Goal: Information Seeking & Learning: Check status

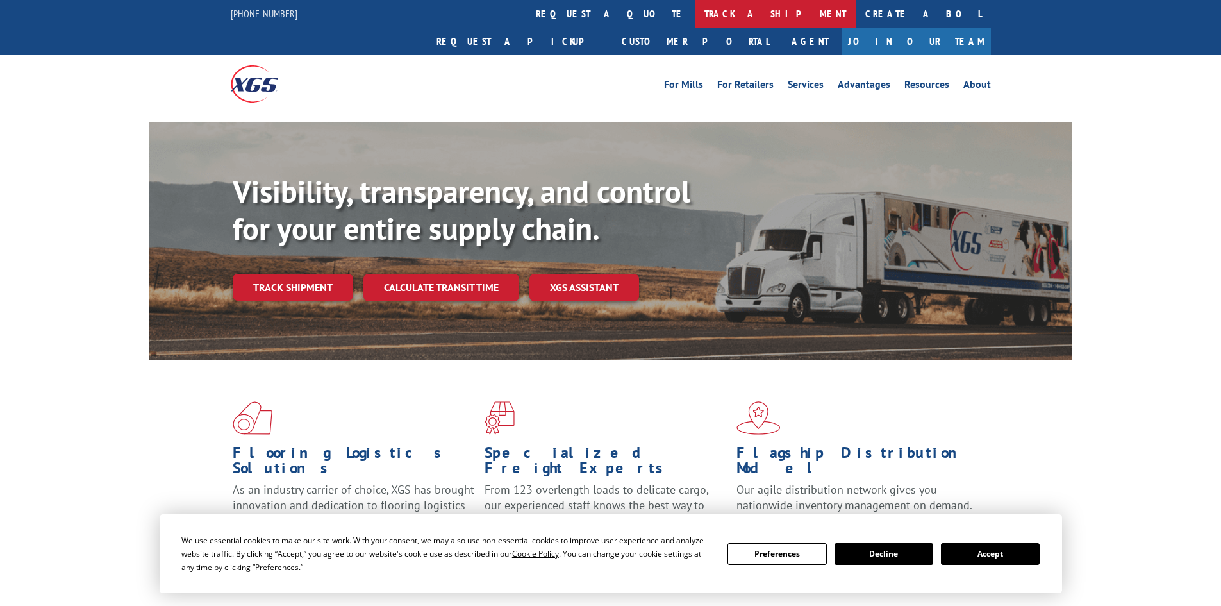
click at [695, 8] on link "track a shipment" at bounding box center [775, 14] width 161 height 28
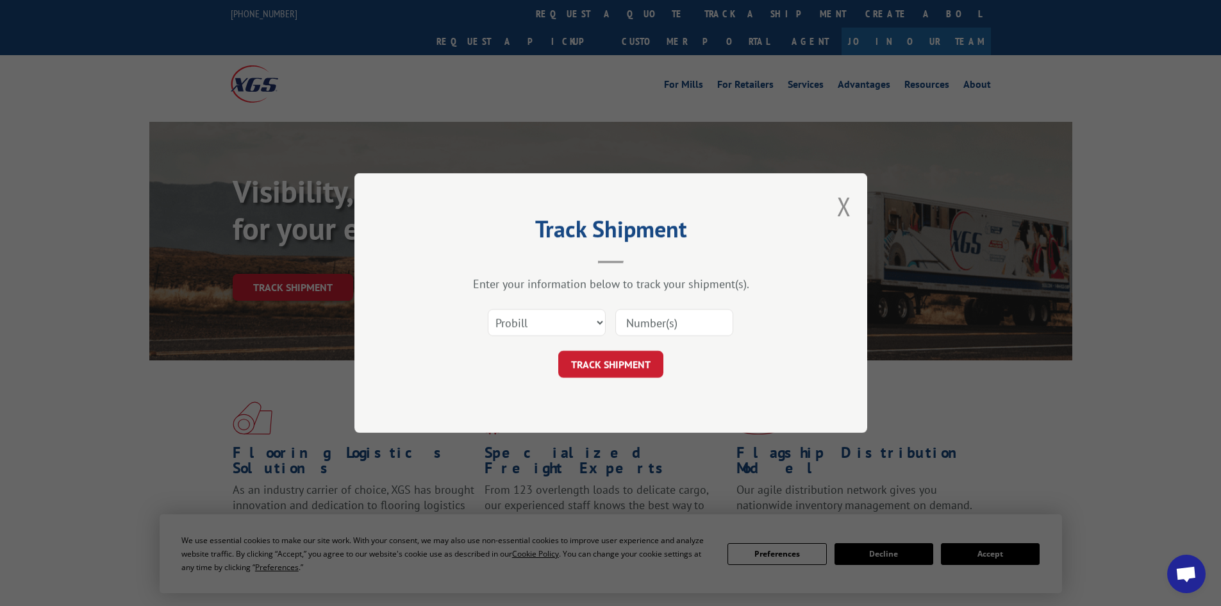
click at [645, 328] on input at bounding box center [674, 322] width 118 height 27
paste input "449433"
type input "449433"
click at [632, 364] on button "TRACK SHIPMENT" at bounding box center [610, 364] width 105 height 27
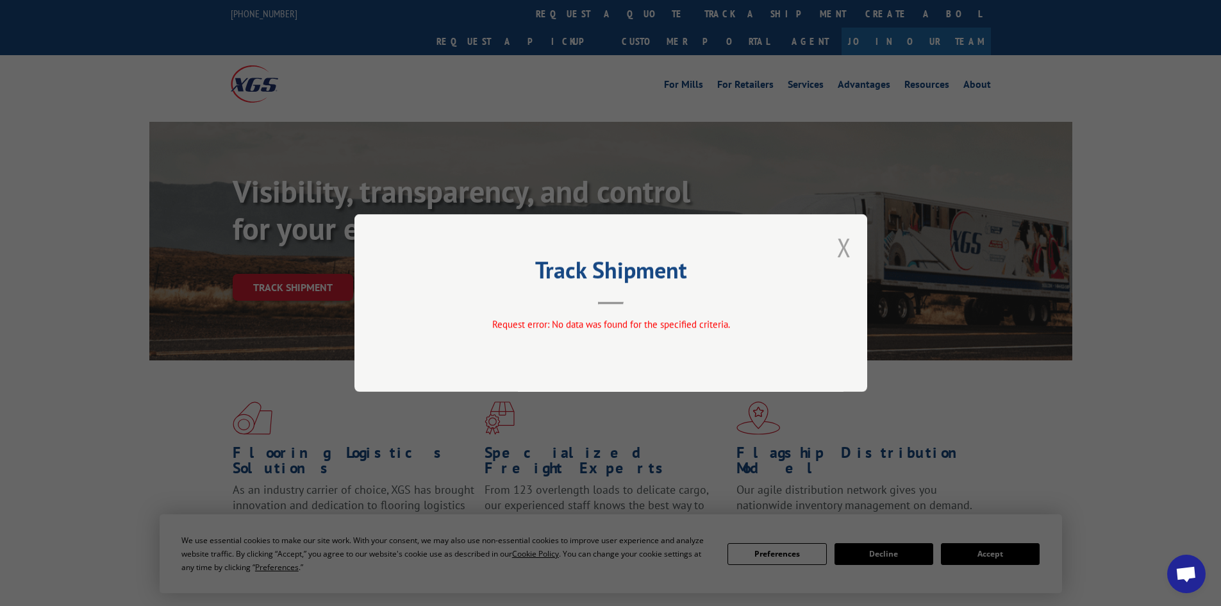
drag, startPoint x: 838, startPoint y: 247, endPoint x: 827, endPoint y: 244, distance: 11.4
click at [839, 247] on button "Close modal" at bounding box center [844, 247] width 14 height 34
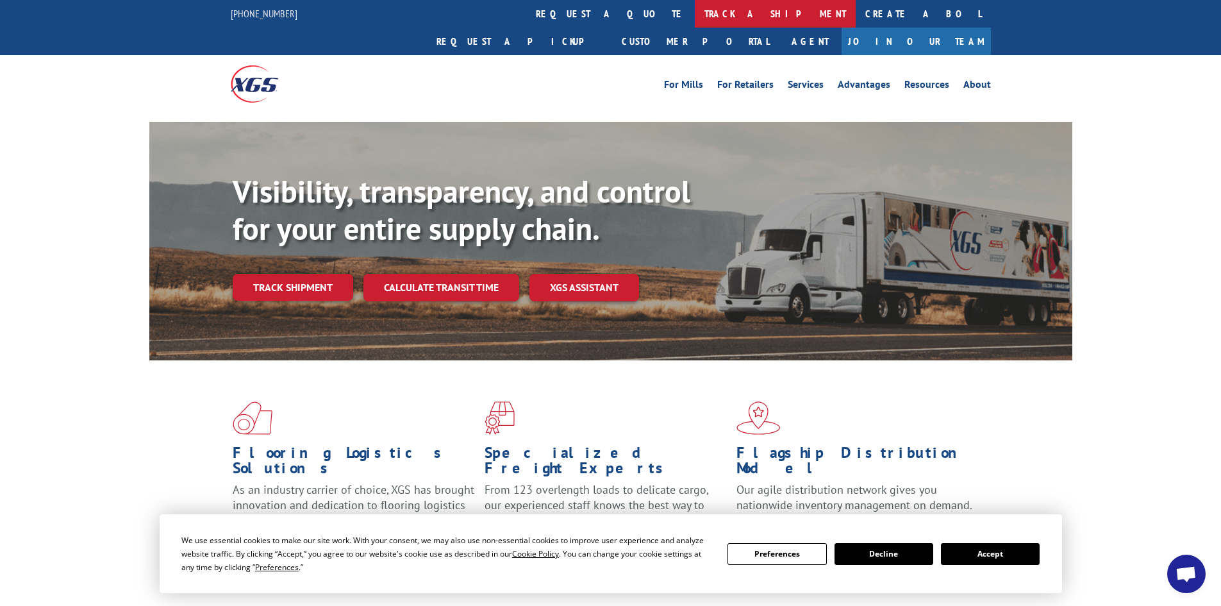
click at [695, 4] on link "track a shipment" at bounding box center [775, 14] width 161 height 28
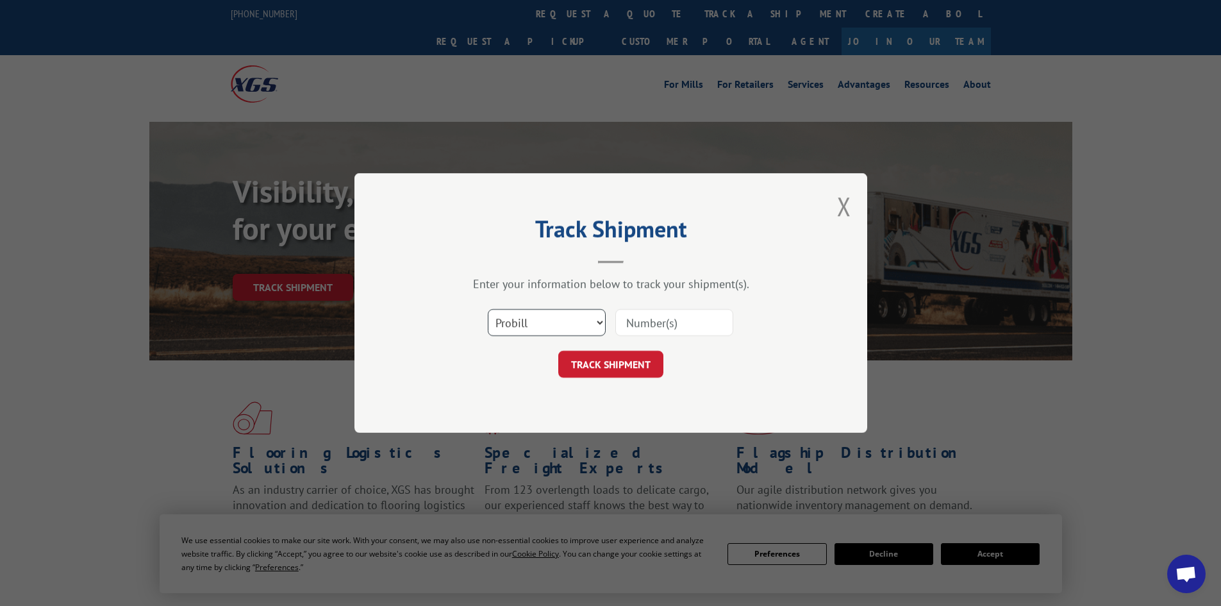
click at [578, 319] on select "Select category... Probill BOL PO" at bounding box center [547, 322] width 118 height 27
select select "bol"
click at [488, 309] on select "Select category... Probill BOL PO" at bounding box center [547, 322] width 118 height 27
click at [627, 330] on input at bounding box center [674, 322] width 118 height 27
paste input "261912250904"
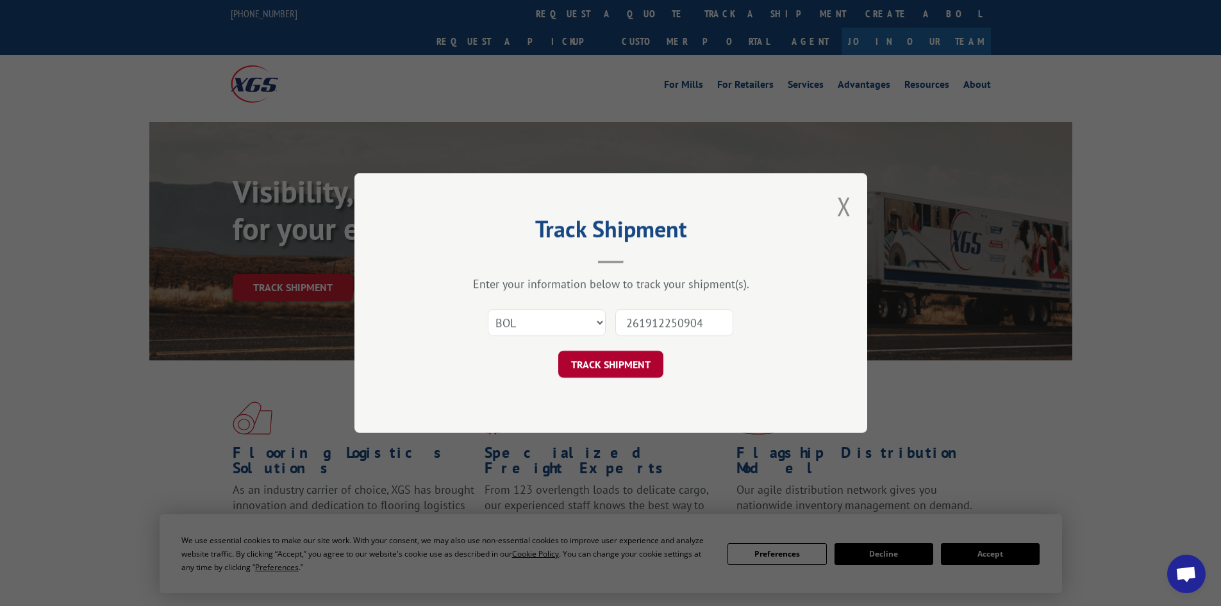
type input "261912250904"
click at [597, 363] on button "TRACK SHIPMENT" at bounding box center [610, 364] width 105 height 27
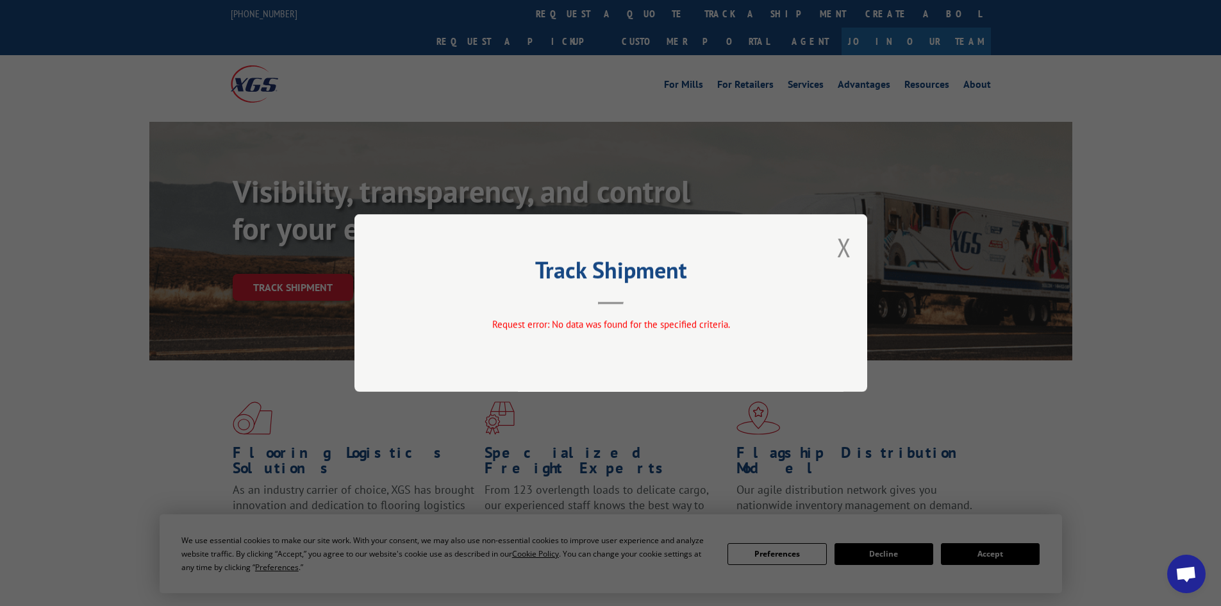
click at [857, 238] on div "Track Shipment Request error: No data was found for the specified criteria." at bounding box center [610, 303] width 513 height 178
click at [835, 247] on div "Track Shipment Request error: No data was found for the specified criteria." at bounding box center [610, 303] width 513 height 178
click at [845, 244] on button "Close modal" at bounding box center [844, 247] width 14 height 34
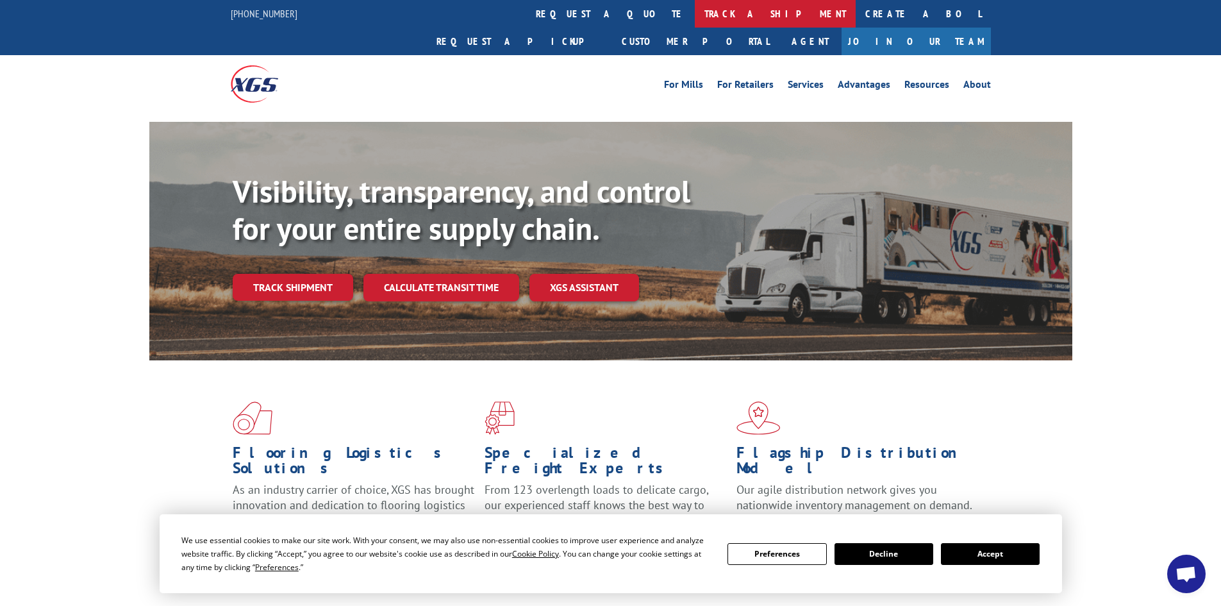
click at [695, 17] on link "track a shipment" at bounding box center [775, 14] width 161 height 28
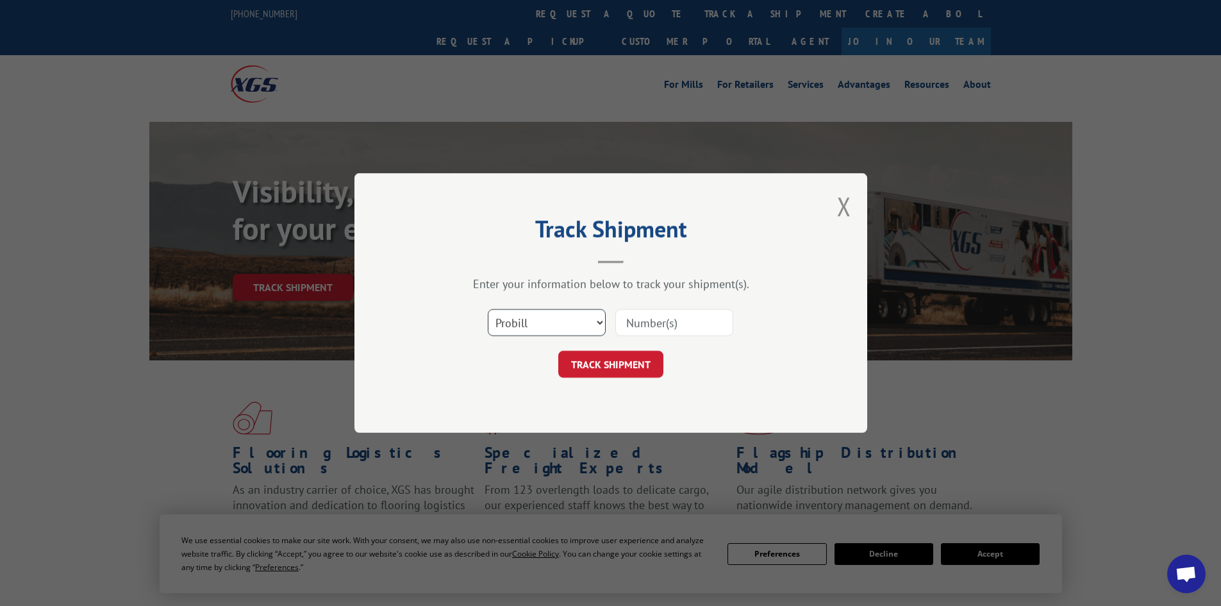
click at [538, 313] on select "Select category... Probill BOL PO" at bounding box center [547, 322] width 118 height 27
select select "bol"
click at [488, 309] on select "Select category... Probill BOL PO" at bounding box center [547, 322] width 118 height 27
click at [663, 322] on input at bounding box center [674, 322] width 118 height 27
paste input "449433"
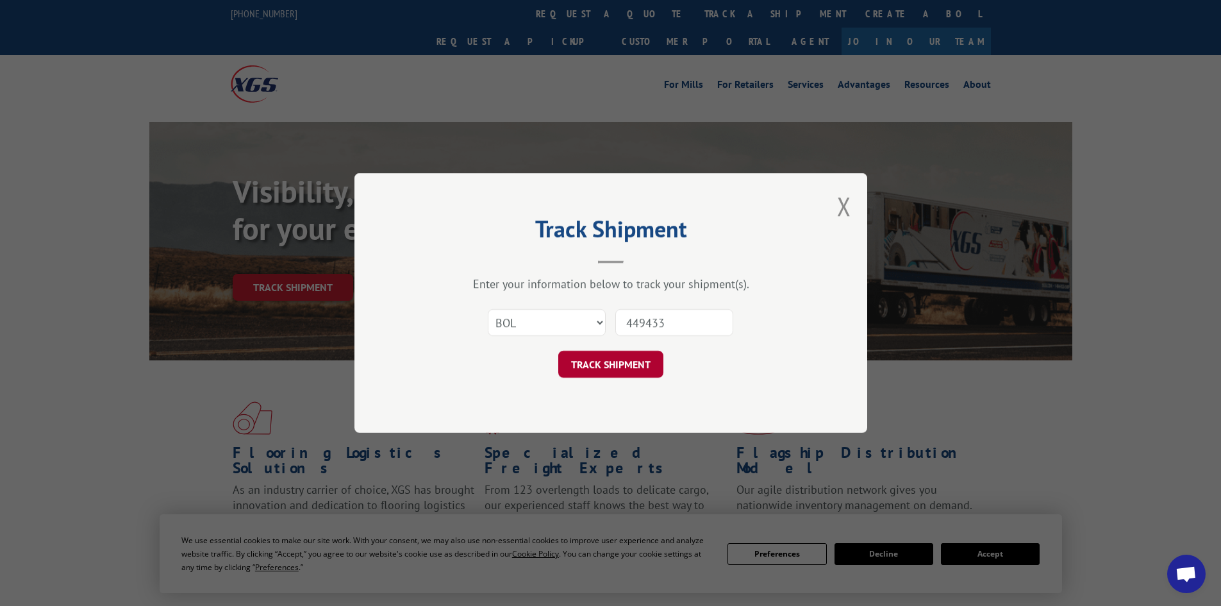
type input "449433"
drag, startPoint x: 601, startPoint y: 370, endPoint x: 606, endPoint y: 362, distance: 9.5
click at [604, 364] on button "TRACK SHIPMENT" at bounding box center [610, 364] width 105 height 27
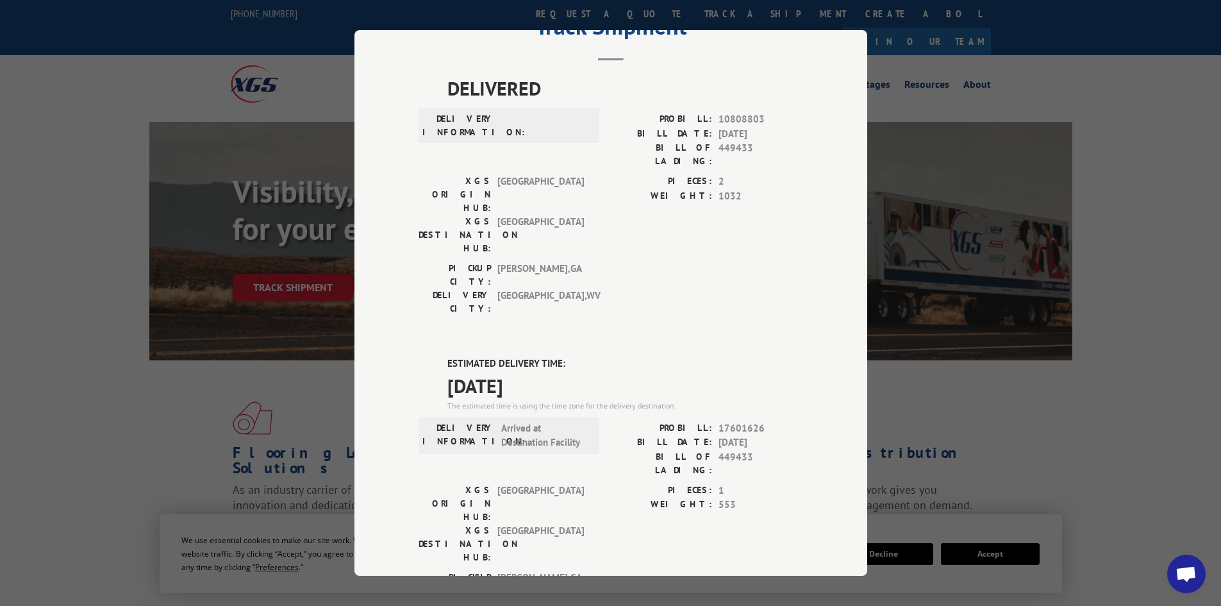
scroll to position [45, 0]
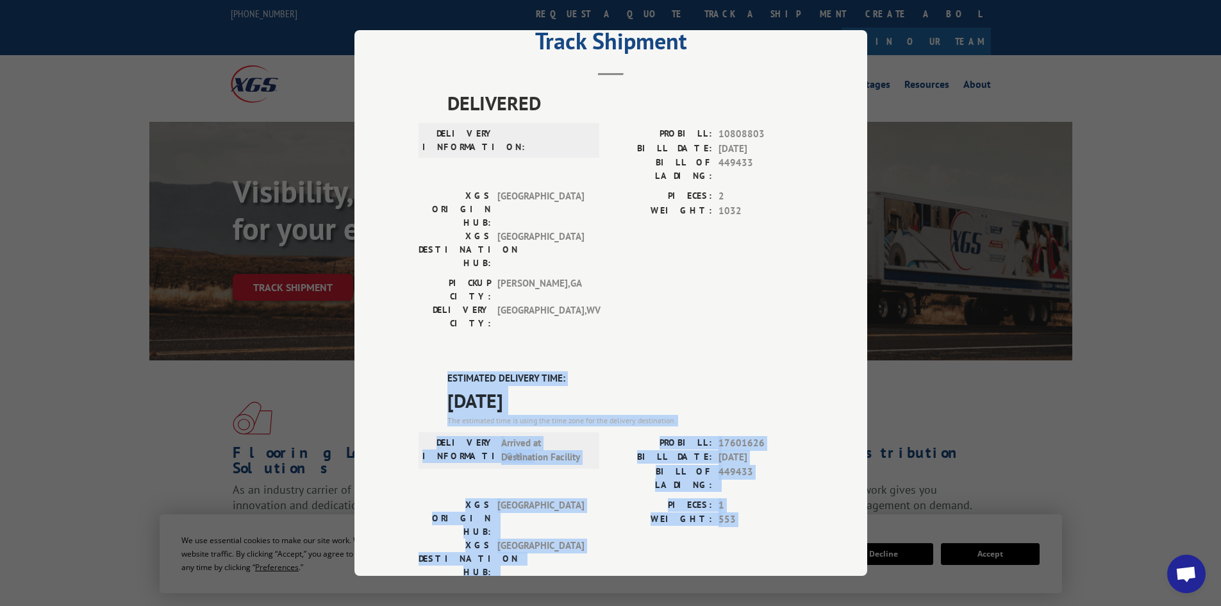
drag, startPoint x: 426, startPoint y: 292, endPoint x: 751, endPoint y: 472, distance: 371.8
click at [751, 472] on div "DELIVERED DELIVERY INFORMATION: PROBILL: 10808803 BILL DATE: [DATE] BILL OF LAD…" at bounding box center [610, 477] width 384 height 778
click at [741, 585] on div "PICKUP CITY: [GEOGRAPHIC_DATA] , [GEOGRAPHIC_DATA] DELIVERY CITY: [GEOGRAPHIC_D…" at bounding box center [610, 615] width 384 height 60
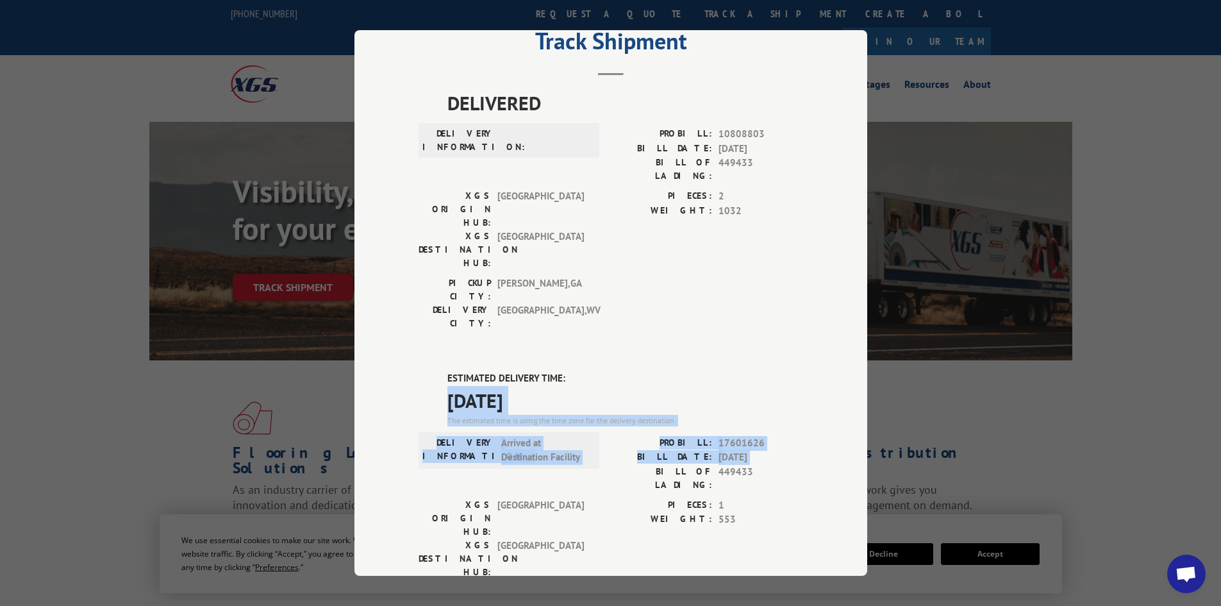
drag, startPoint x: 436, startPoint y: 316, endPoint x: 638, endPoint y: 428, distance: 231.5
click at [634, 418] on div "ESTIMATED DELIVERY TIME: [DATE] The estimated time is using the time zone for t…" at bounding box center [610, 601] width 384 height 461
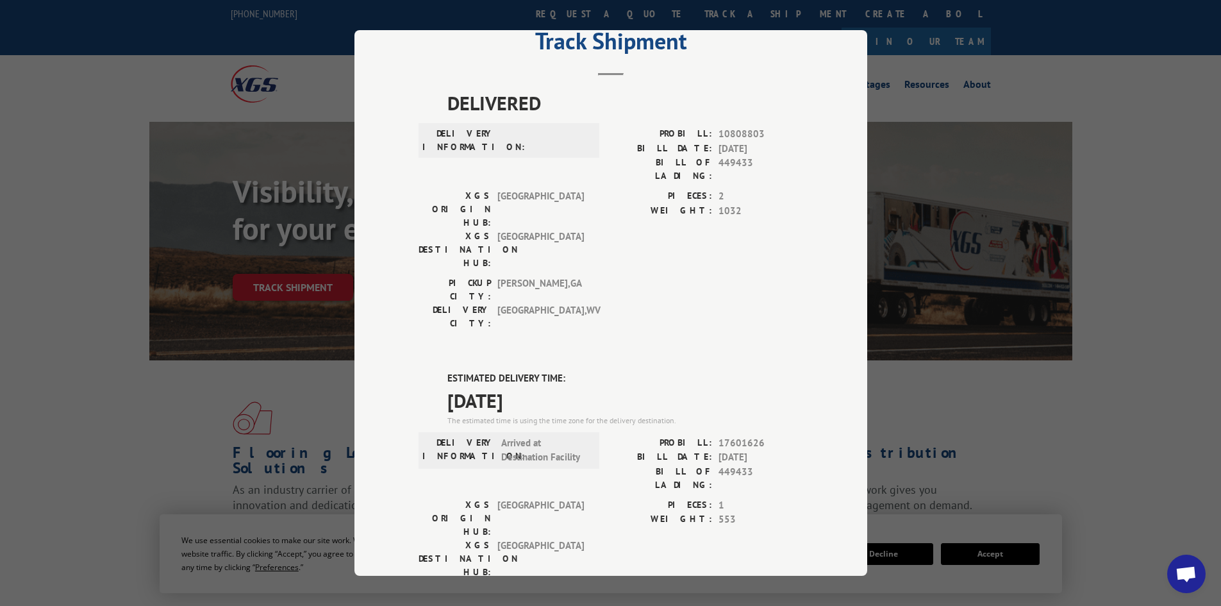
click at [641, 512] on label "WEIGHT:" at bounding box center [661, 519] width 101 height 15
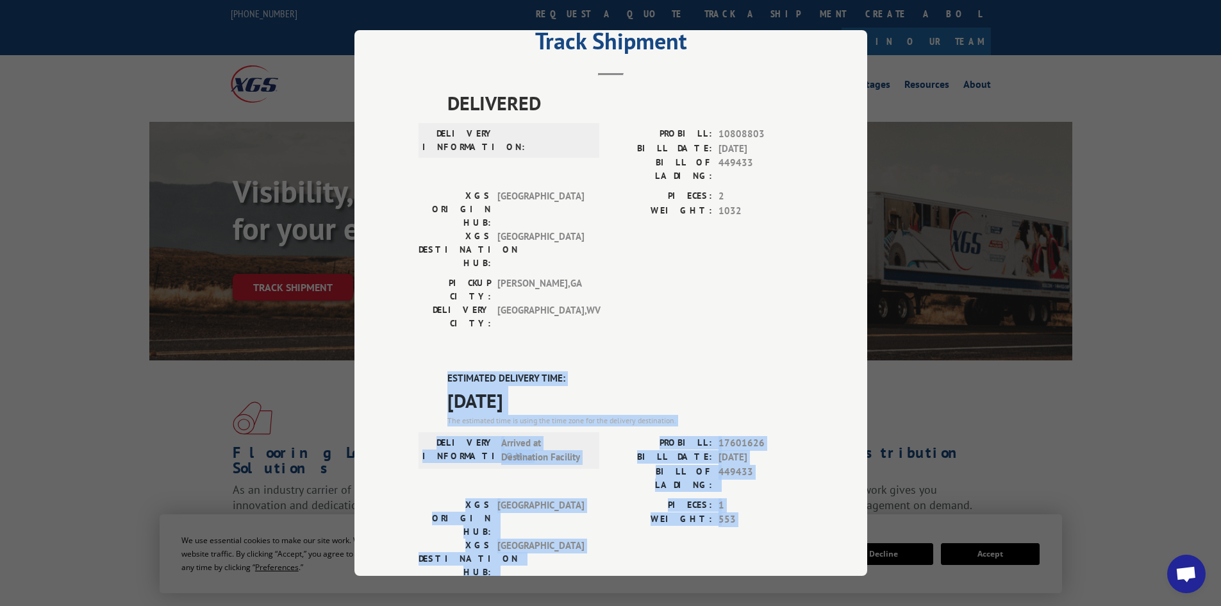
drag, startPoint x: 433, startPoint y: 304, endPoint x: 684, endPoint y: 470, distance: 301.6
click at [684, 470] on div "ESTIMATED DELIVERY TIME: [DATE] The estimated time is using the time zone for t…" at bounding box center [610, 601] width 384 height 461
click at [687, 585] on div "PICKUP CITY: [GEOGRAPHIC_DATA] , [GEOGRAPHIC_DATA] DELIVERY CITY: [GEOGRAPHIC_D…" at bounding box center [610, 615] width 384 height 60
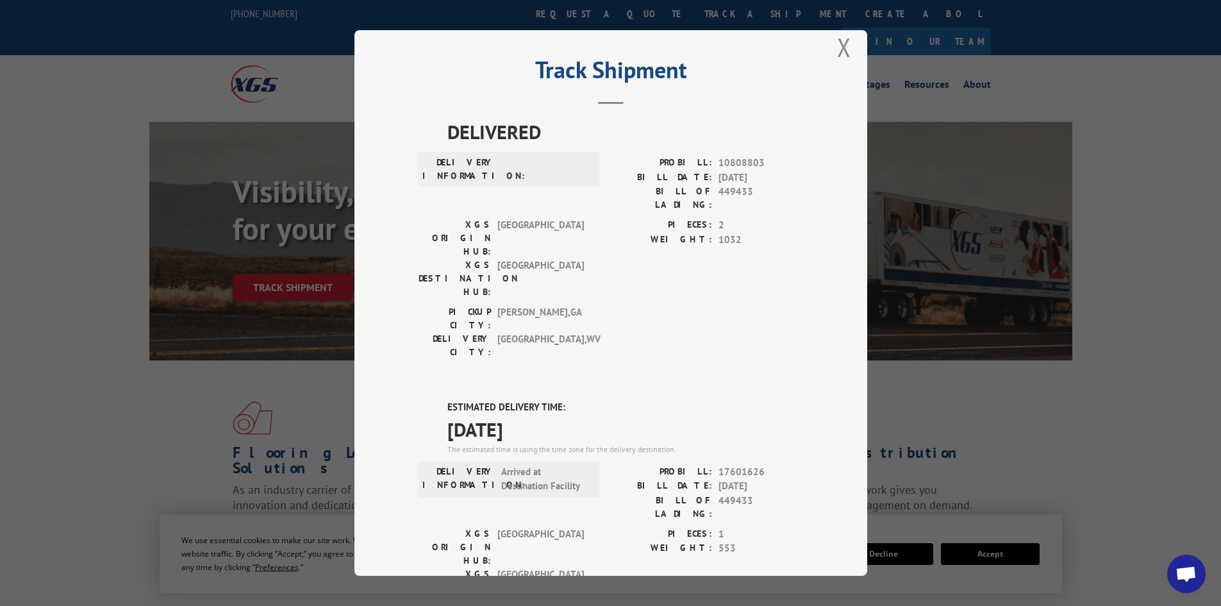
scroll to position [0, 0]
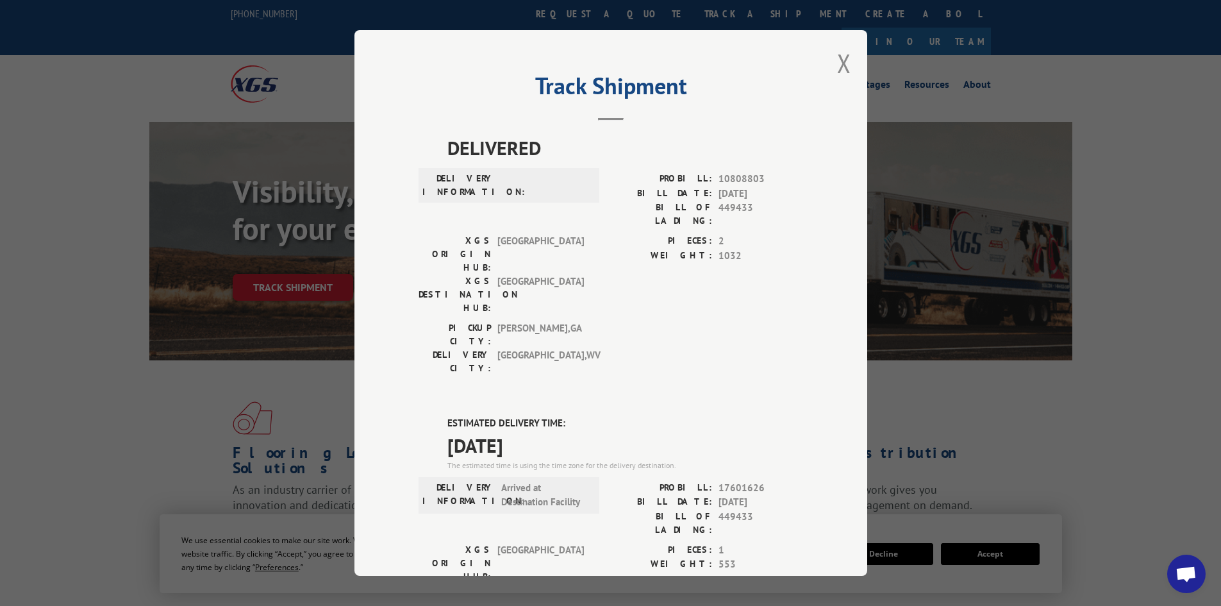
click at [493, 481] on div "DELIVERY INFORMATION: Arrived at Destination Facility" at bounding box center [508, 495] width 173 height 29
click at [538, 481] on div "DELIVERY INFORMATION: Arrived at Destination Facility" at bounding box center [508, 512] width 181 height 62
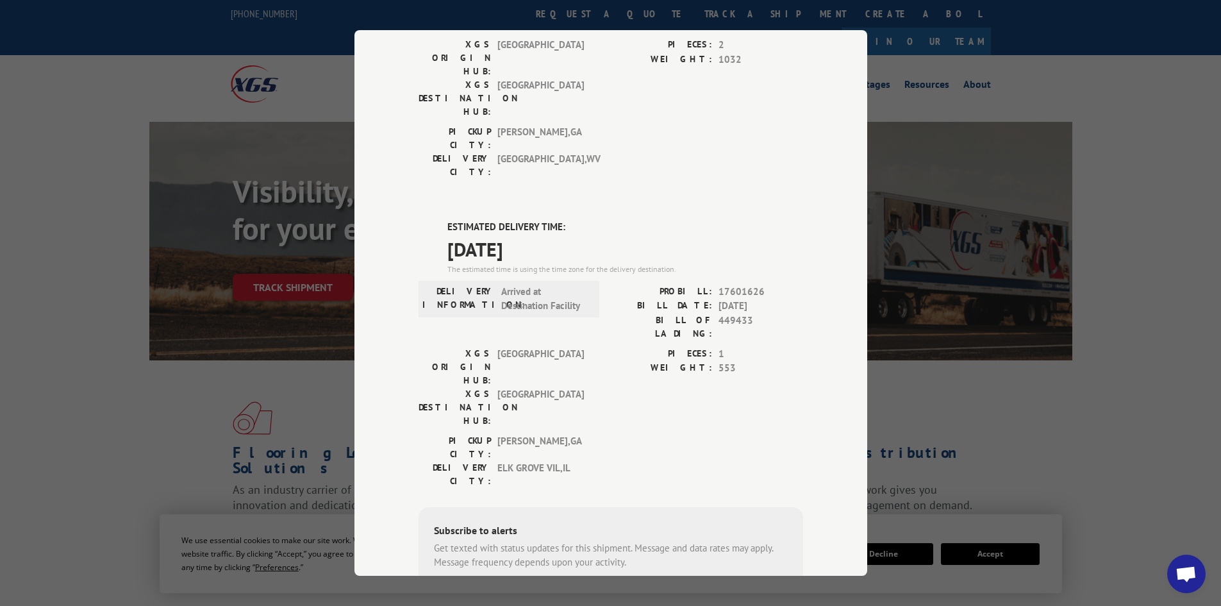
scroll to position [173, 0]
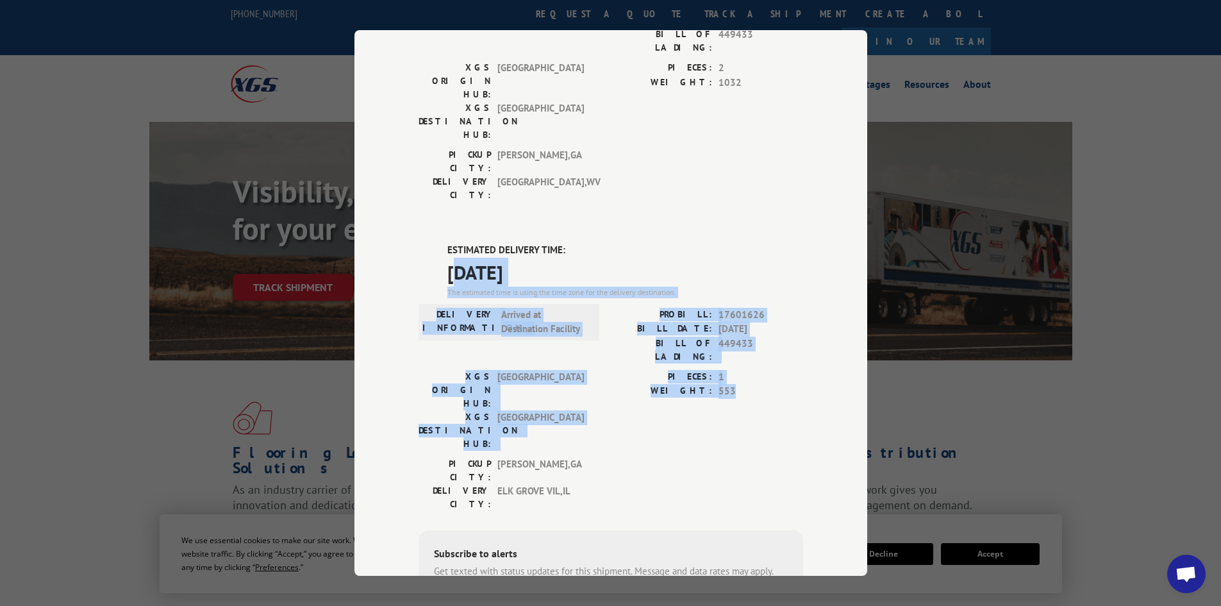
drag, startPoint x: 748, startPoint y: 308, endPoint x: 452, endPoint y: 187, distance: 320.2
click at [452, 243] on div "ESTIMATED DELIVERY TIME: [DATE] The estimated time is using the time zone for t…" at bounding box center [610, 473] width 384 height 461
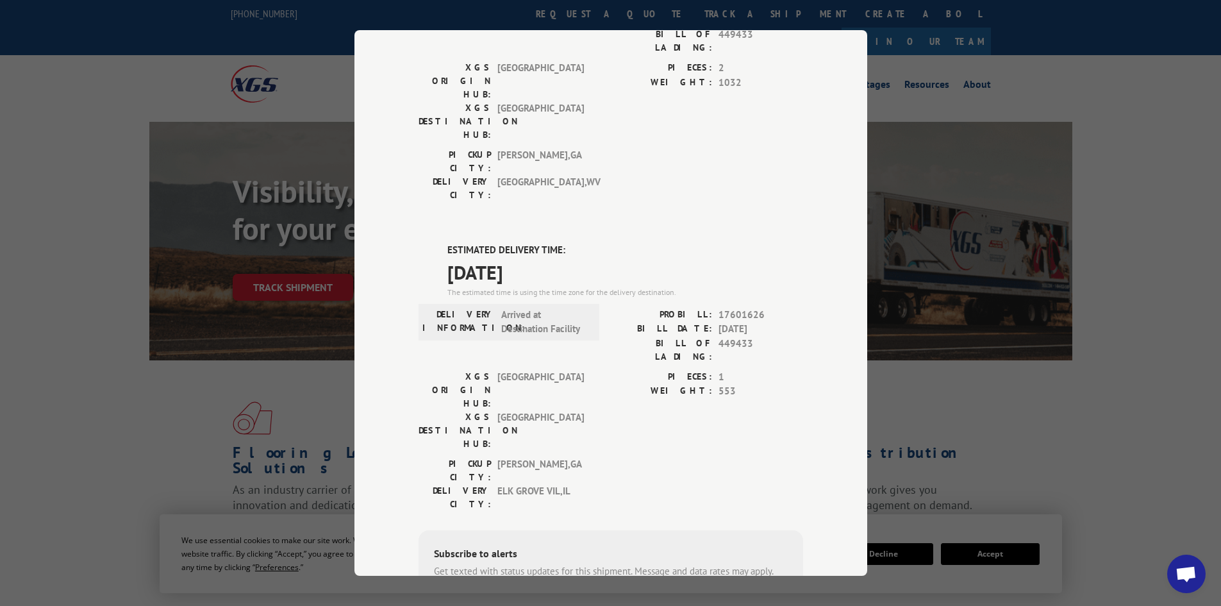
click at [427, 243] on div "ESTIMATED DELIVERY TIME: [DATE] The estimated time is using the time zone for t…" at bounding box center [610, 473] width 384 height 461
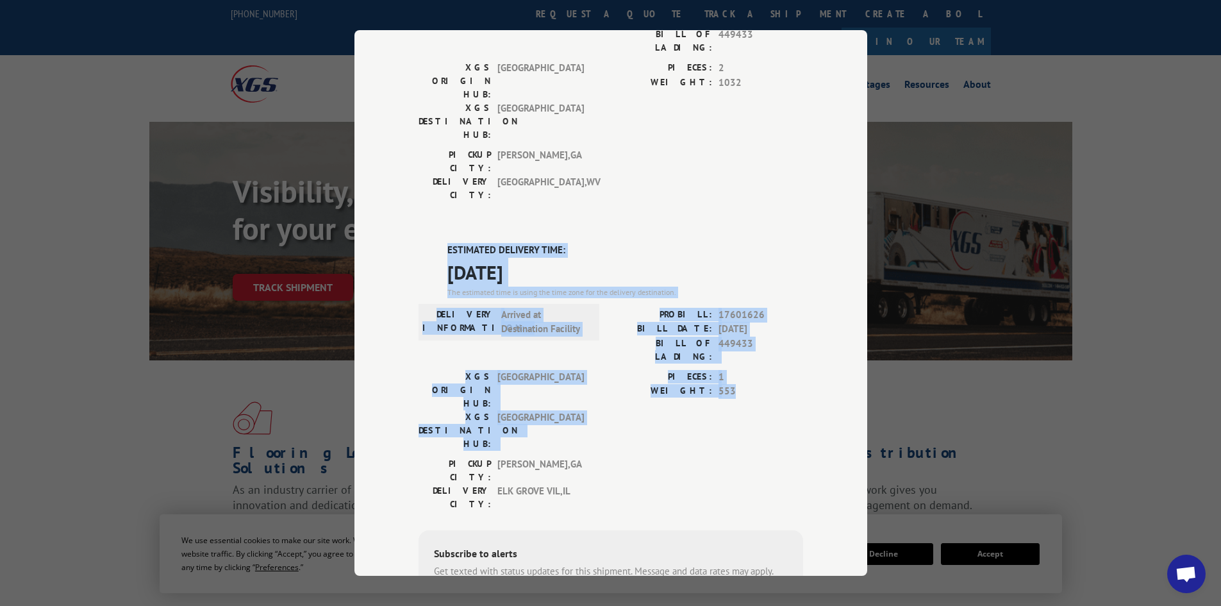
drag, startPoint x: 443, startPoint y: 175, endPoint x: 761, endPoint y: 318, distance: 348.5
click at [761, 318] on div "ESTIMATED DELIVERY TIME: [DATE] The estimated time is using the time zone for t…" at bounding box center [610, 473] width 384 height 461
click at [770, 370] on div "PIECES: 1 WEIGHT: 553" at bounding box center [707, 413] width 192 height 87
drag, startPoint x: 441, startPoint y: 174, endPoint x: 676, endPoint y: 341, distance: 288.6
click at [676, 341] on div "ESTIMATED DELIVERY TIME: [DATE] The estimated time is using the time zone for t…" at bounding box center [610, 473] width 384 height 461
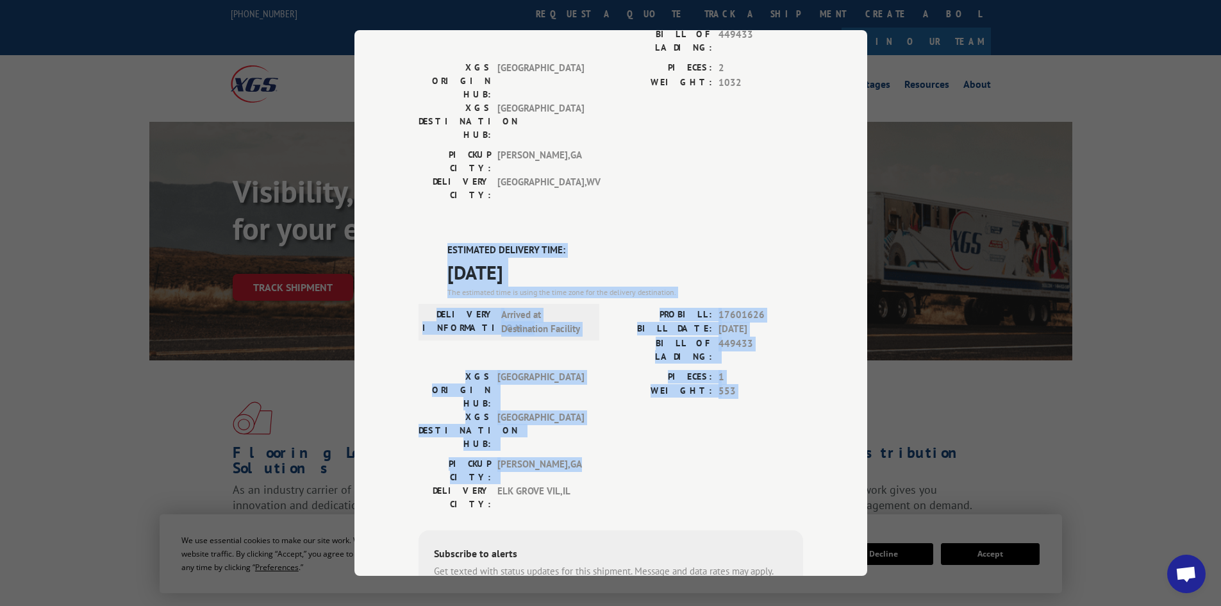
click at [676, 457] on div "PICKUP CITY: [GEOGRAPHIC_DATA] , [GEOGRAPHIC_DATA] DELIVERY CITY: [GEOGRAPHIC_D…" at bounding box center [610, 487] width 384 height 60
drag, startPoint x: 442, startPoint y: 172, endPoint x: 722, endPoint y: 347, distance: 330.2
click at [722, 347] on div "ESTIMATED DELIVERY TIME: [DATE] The estimated time is using the time zone for t…" at bounding box center [610, 473] width 384 height 461
click at [723, 457] on div "PICKUP CITY: [GEOGRAPHIC_DATA] , [GEOGRAPHIC_DATA] DELIVERY CITY: [GEOGRAPHIC_D…" at bounding box center [610, 487] width 384 height 60
drag, startPoint x: 584, startPoint y: 349, endPoint x: 422, endPoint y: 157, distance: 250.6
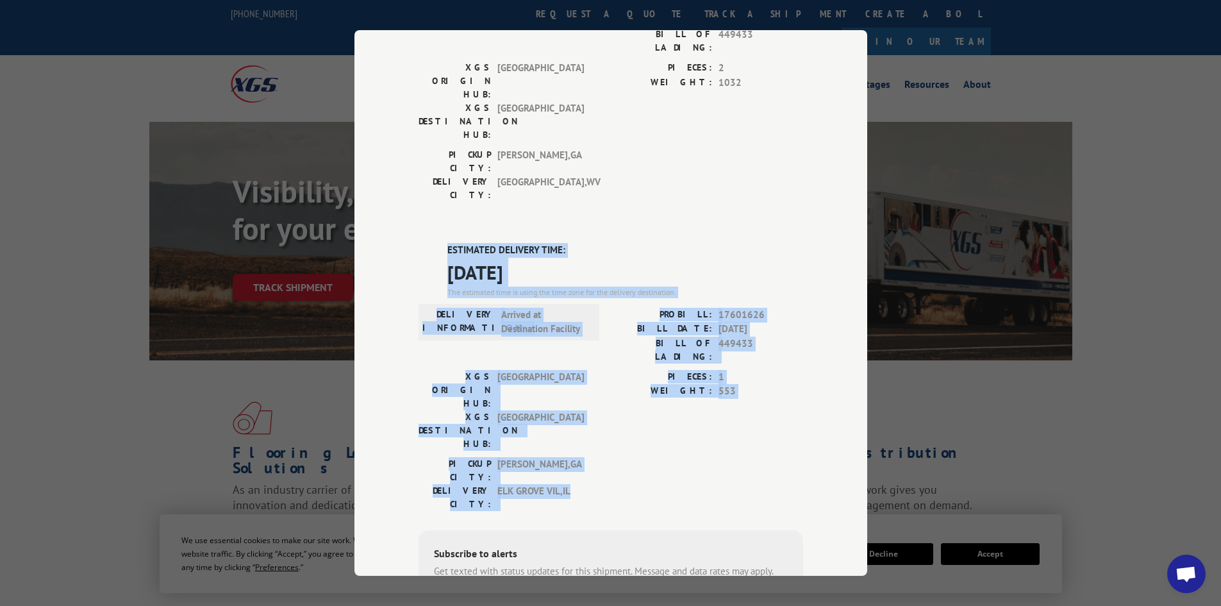
click at [422, 157] on div "DELIVERED DELIVERY INFORMATION: PROBILL: 10808803 BILL DATE: [DATE] BILL OF LAD…" at bounding box center [610, 349] width 384 height 778
click at [453, 258] on span "[DATE]" at bounding box center [625, 272] width 356 height 29
drag, startPoint x: 615, startPoint y: 337, endPoint x: 456, endPoint y: 213, distance: 201.4
click at [388, 150] on div "Track Shipment DELIVERED DELIVERY INFORMATION: PROBILL: 10808803 BILL DATE: [DA…" at bounding box center [610, 302] width 513 height 545
click at [540, 308] on div "DELIVERY INFORMATION: Arrived at Destination Facility" at bounding box center [508, 339] width 181 height 62
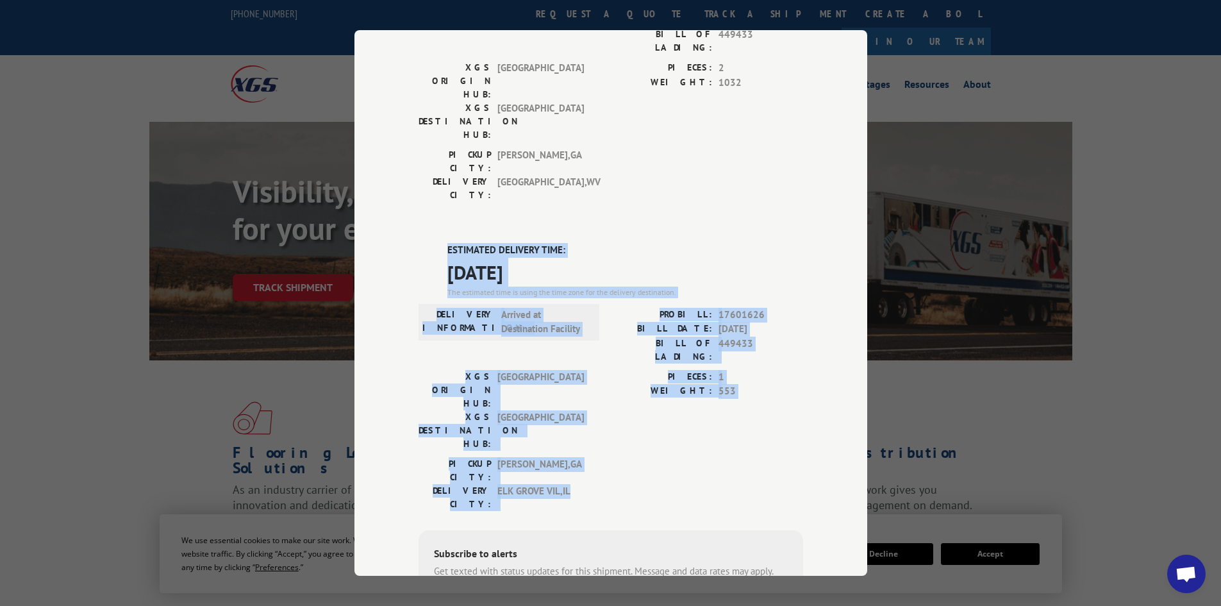
drag, startPoint x: 639, startPoint y: 352, endPoint x: 400, endPoint y: 176, distance: 297.0
click at [400, 176] on div "Track Shipment DELIVERED DELIVERY INFORMATION: PROBILL: 10808803 BILL DATE: [DA…" at bounding box center [610, 302] width 513 height 545
click at [431, 243] on div "ESTIMATED DELIVERY TIME: [DATE] The estimated time is using the time zone for t…" at bounding box center [610, 473] width 384 height 461
drag, startPoint x: 607, startPoint y: 352, endPoint x: 415, endPoint y: 174, distance: 261.7
click at [418, 243] on div "ESTIMATED DELIVERY TIME: [DATE] The estimated time is using the time zone for t…" at bounding box center [610, 473] width 384 height 461
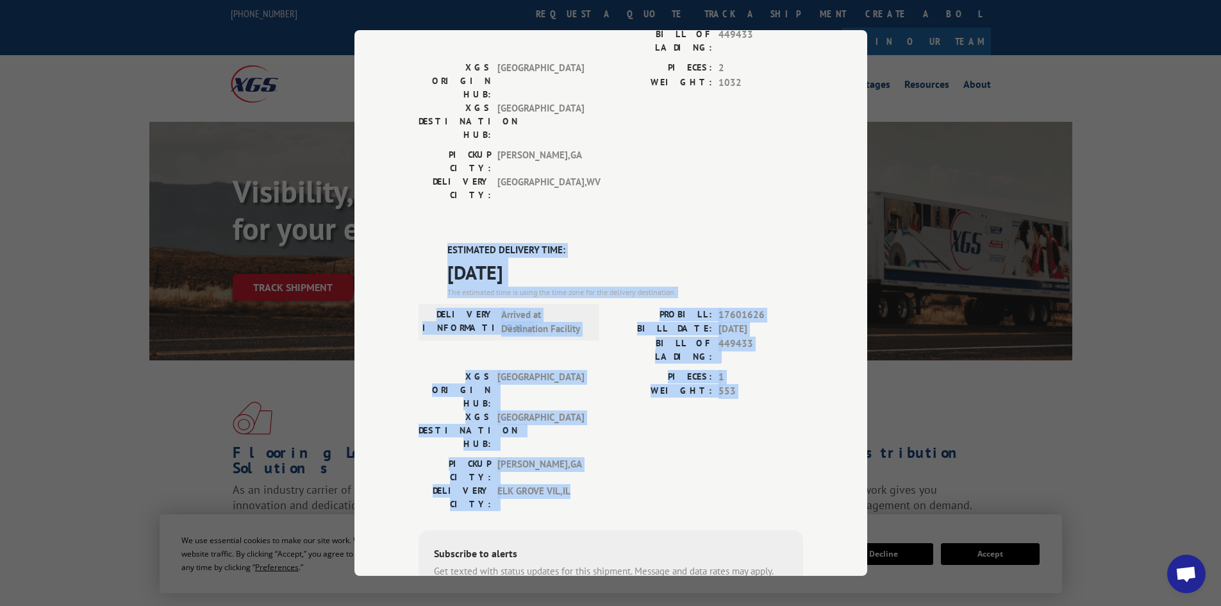
click at [430, 243] on div "ESTIMATED DELIVERY TIME: [DATE] The estimated time is using the time zone for t…" at bounding box center [610, 473] width 384 height 461
drag, startPoint x: 433, startPoint y: 169, endPoint x: 661, endPoint y: 352, distance: 292.5
click at [657, 354] on div "ESTIMATED DELIVERY TIME: [DATE] The estimated time is using the time zone for t…" at bounding box center [610, 473] width 384 height 461
click at [661, 457] on div "PICKUP CITY: [GEOGRAPHIC_DATA] , [GEOGRAPHIC_DATA] DELIVERY CITY: [GEOGRAPHIC_D…" at bounding box center [610, 487] width 384 height 60
drag, startPoint x: 438, startPoint y: 172, endPoint x: 674, endPoint y: 347, distance: 293.1
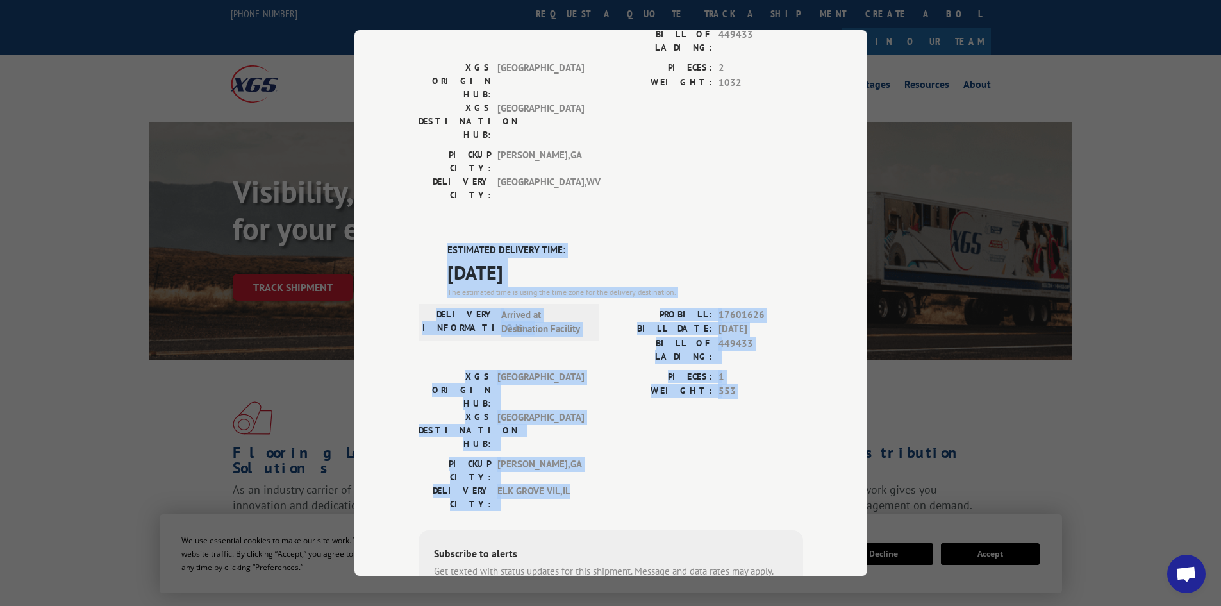
click at [674, 347] on div "ESTIMATED DELIVERY TIME: [DATE] The estimated time is using the time zone for t…" at bounding box center [610, 473] width 384 height 461
click at [677, 457] on div "PICKUP CITY: [GEOGRAPHIC_DATA] , [GEOGRAPHIC_DATA] DELIVERY CITY: [GEOGRAPHIC_D…" at bounding box center [610, 487] width 384 height 60
drag, startPoint x: 440, startPoint y: 167, endPoint x: 666, endPoint y: 349, distance: 290.4
click at [666, 349] on div "ESTIMATED DELIVERY TIME: [DATE] The estimated time is using the time zone for t…" at bounding box center [610, 473] width 384 height 461
click at [666, 457] on div "PICKUP CITY: [GEOGRAPHIC_DATA] , [GEOGRAPHIC_DATA] DELIVERY CITY: [GEOGRAPHIC_D…" at bounding box center [610, 487] width 384 height 60
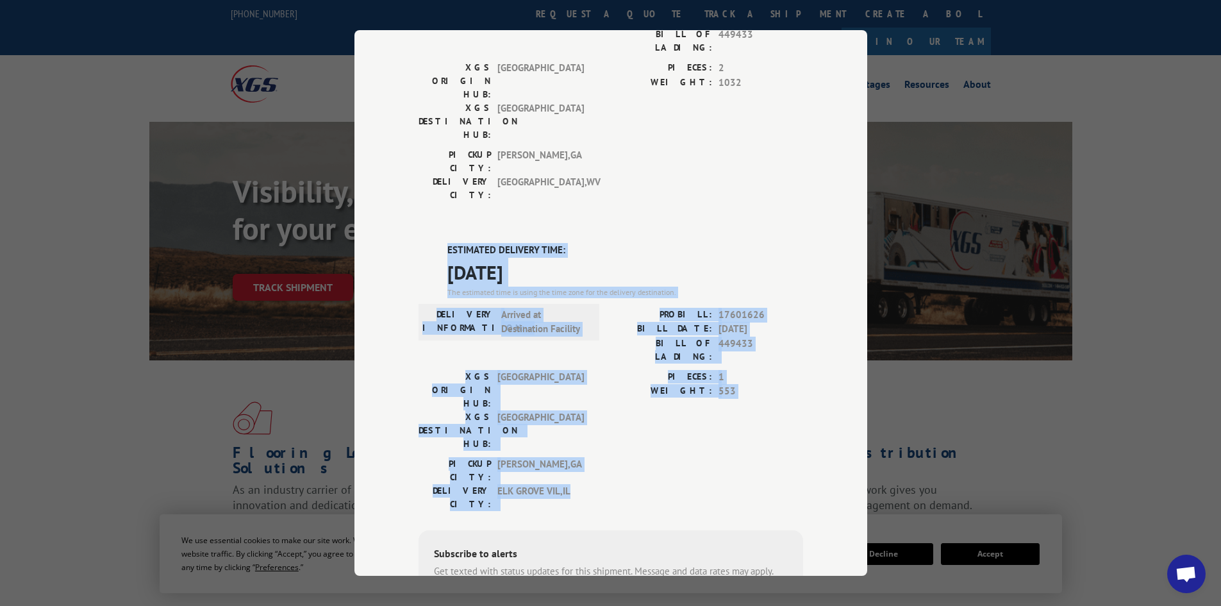
drag, startPoint x: 581, startPoint y: 351, endPoint x: 443, endPoint y: 166, distance: 231.2
click at [443, 243] on div "ESTIMATED DELIVERY TIME: [DATE] The estimated time is using the time zone for t…" at bounding box center [610, 473] width 384 height 461
click at [449, 243] on label "ESTIMATED DELIVERY TIME:" at bounding box center [625, 250] width 356 height 15
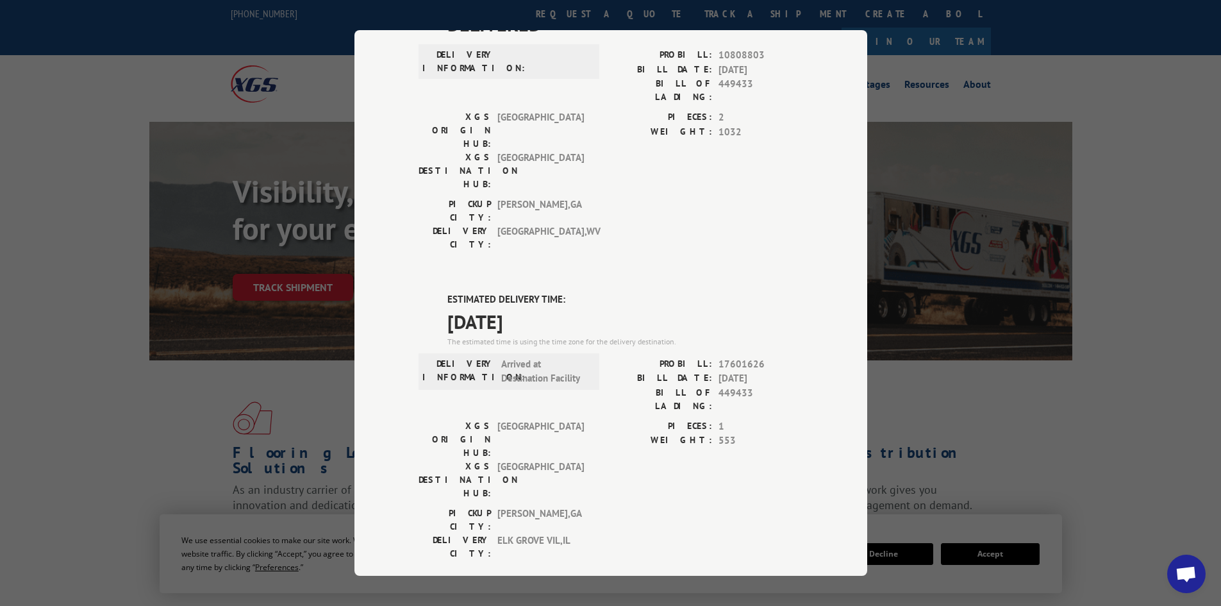
scroll to position [0, 0]
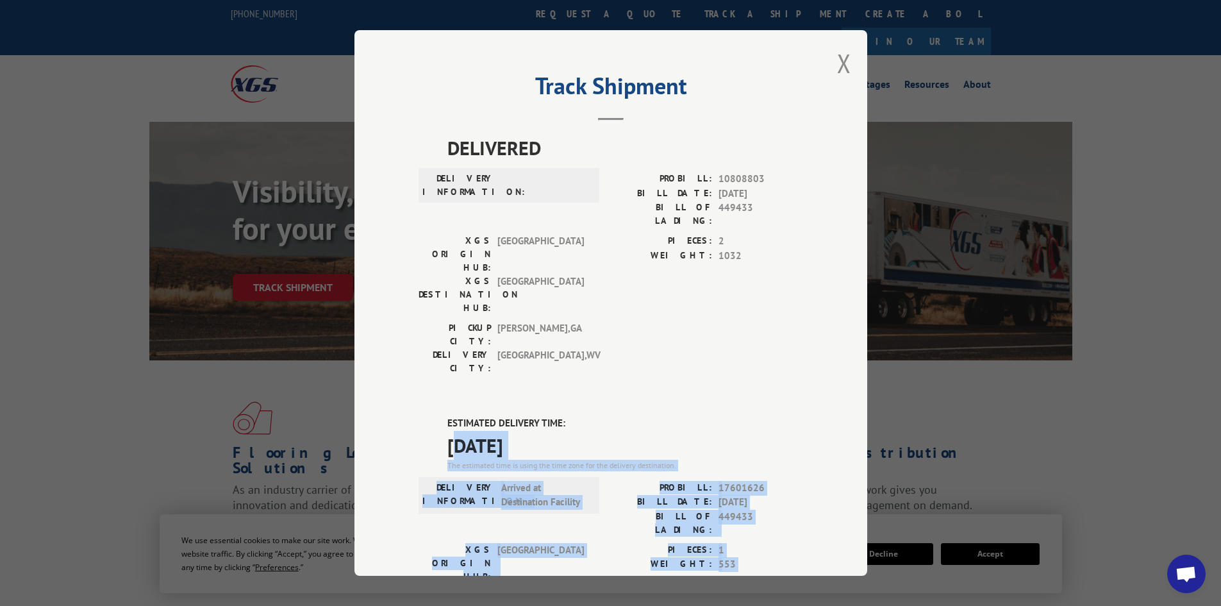
drag, startPoint x: 451, startPoint y: 362, endPoint x: 741, endPoint y: 520, distance: 330.3
drag, startPoint x: 695, startPoint y: 525, endPoint x: 446, endPoint y: 361, distance: 297.9
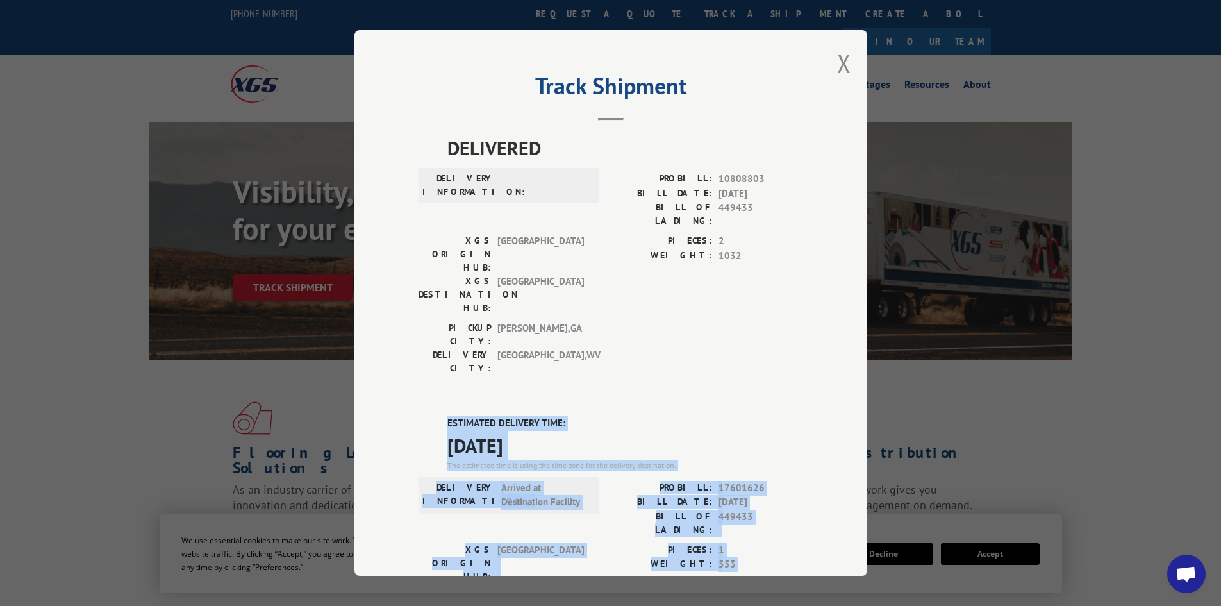
drag, startPoint x: 438, startPoint y: 341, endPoint x: 702, endPoint y: 521, distance: 319.6
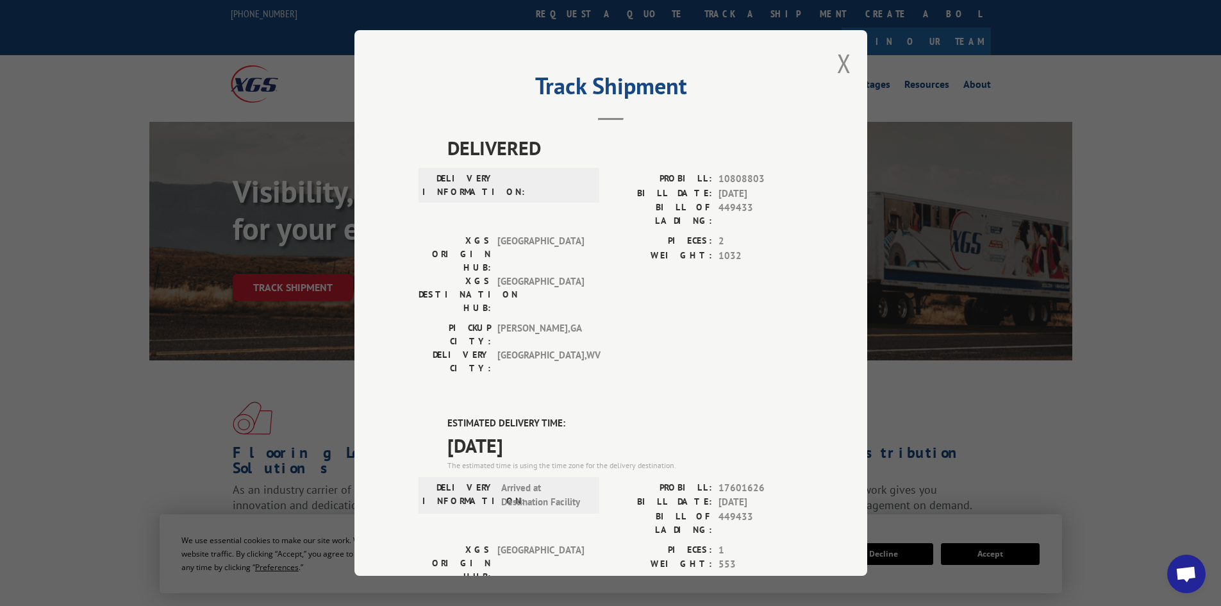
click at [431, 321] on div "DELIVERED DELIVERY INFORMATION: PROBILL: 10808803 BILL DATE: [DATE] BILL OF LAD…" at bounding box center [610, 522] width 384 height 778
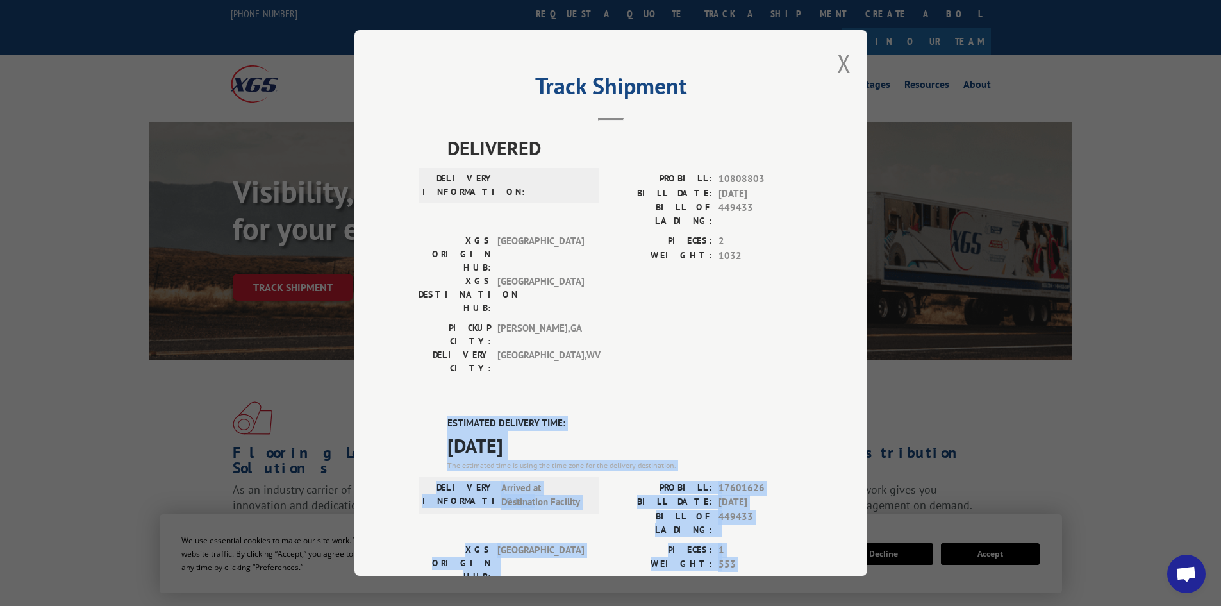
drag, startPoint x: 440, startPoint y: 343, endPoint x: 663, endPoint y: 523, distance: 287.1
drag, startPoint x: 604, startPoint y: 534, endPoint x: 408, endPoint y: 342, distance: 274.2
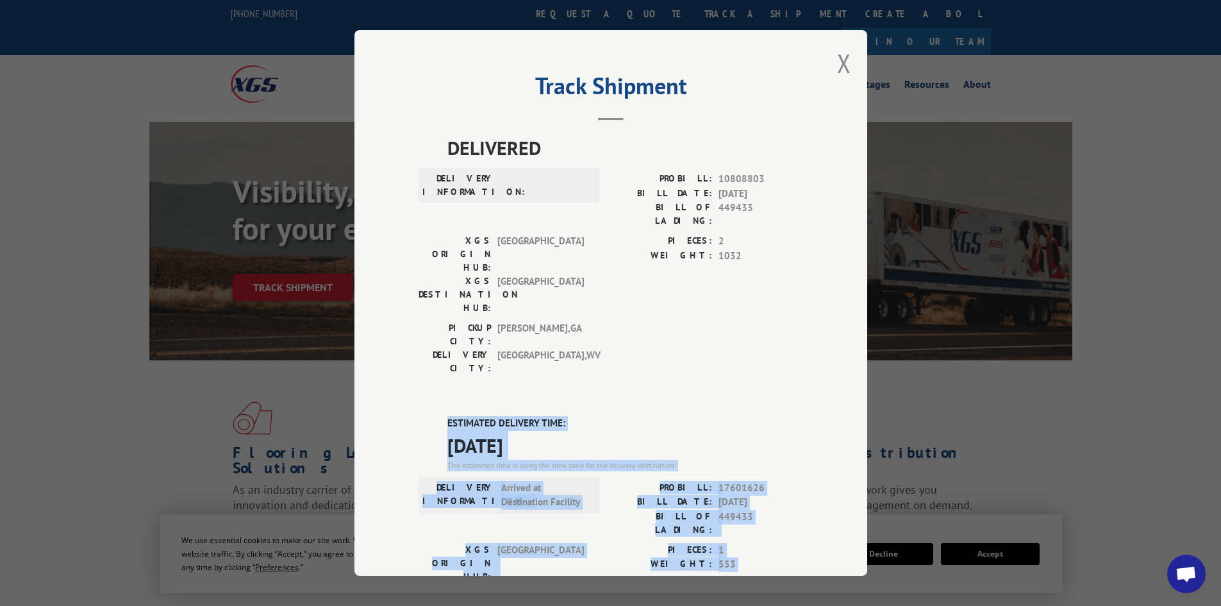
click at [408, 342] on div "Track Shipment DELIVERED DELIVERY INFORMATION: PROBILL: 10808803 BILL DATE: [DA…" at bounding box center [610, 302] width 513 height 545
